Goal: Navigation & Orientation: Find specific page/section

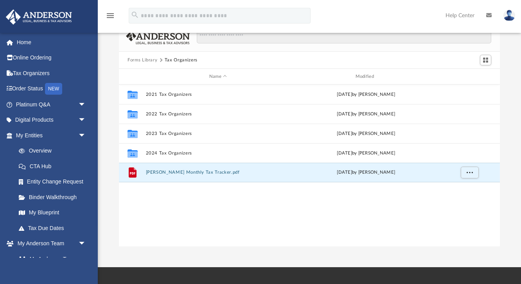
scroll to position [178, 381]
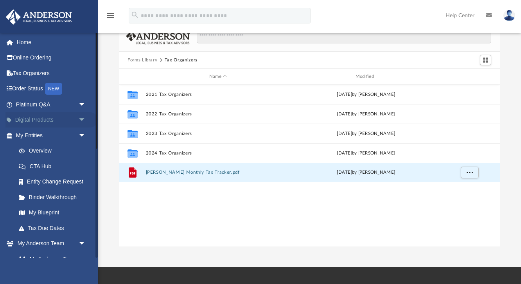
click at [80, 120] on span "arrow_drop_down" at bounding box center [86, 120] width 16 height 16
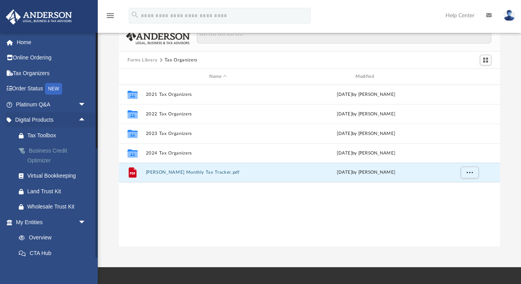
click at [52, 150] on div "Business Credit Optimizer" at bounding box center [57, 155] width 61 height 19
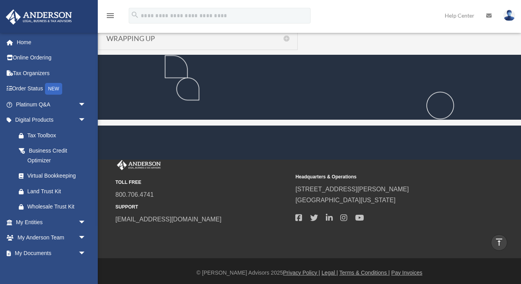
scroll to position [902, 0]
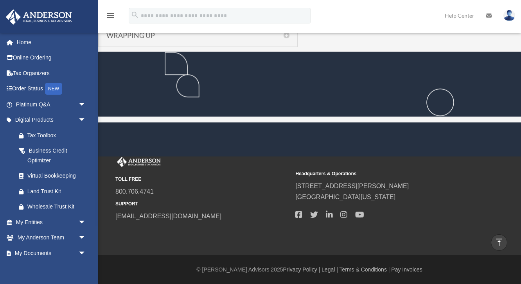
click at [190, 219] on link "[EMAIL_ADDRESS][DOMAIN_NAME]" at bounding box center [168, 216] width 106 height 7
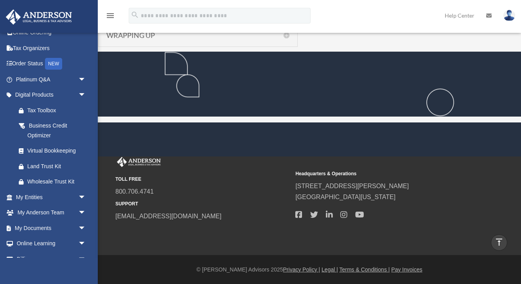
scroll to position [51, 0]
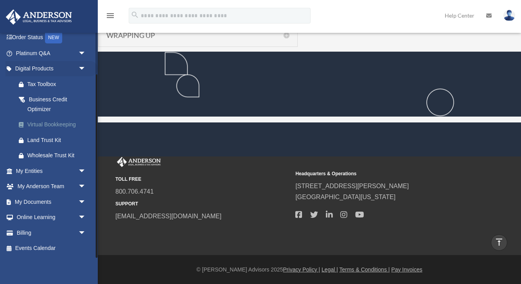
click at [52, 126] on div "Virtual Bookkeeping" at bounding box center [57, 125] width 61 height 10
